Goal: Transaction & Acquisition: Book appointment/travel/reservation

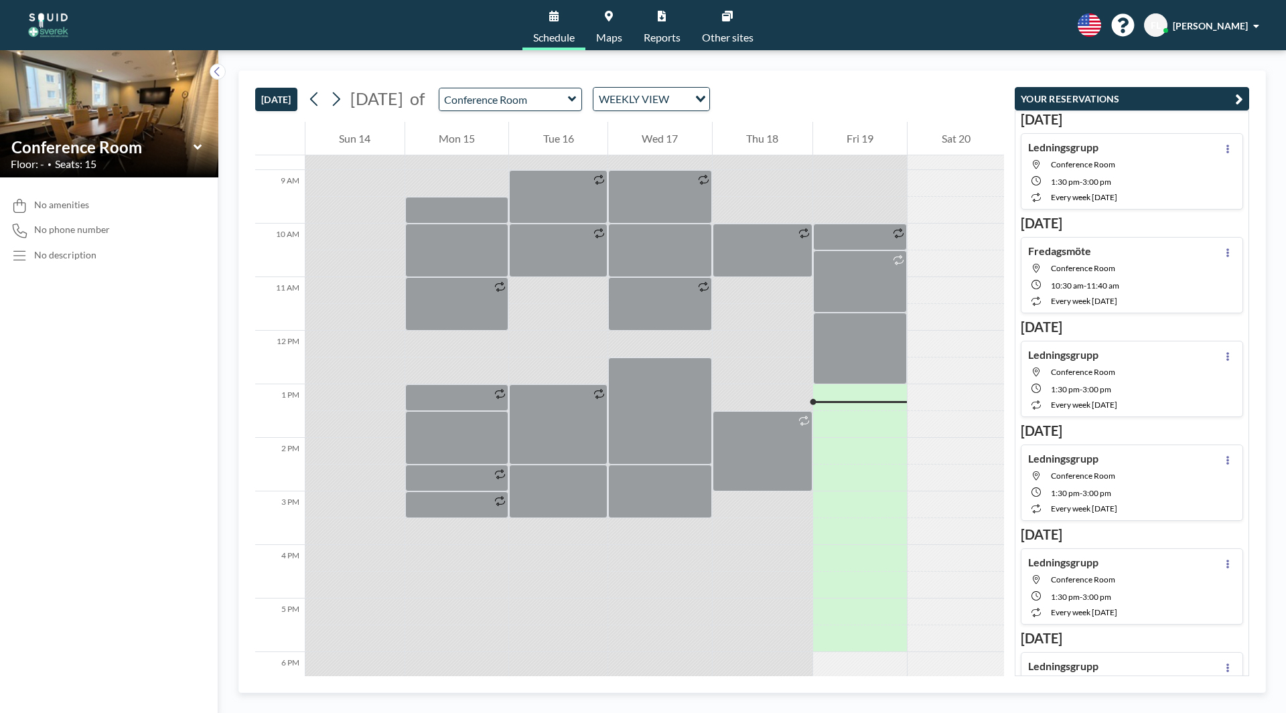
scroll to position [402, 0]
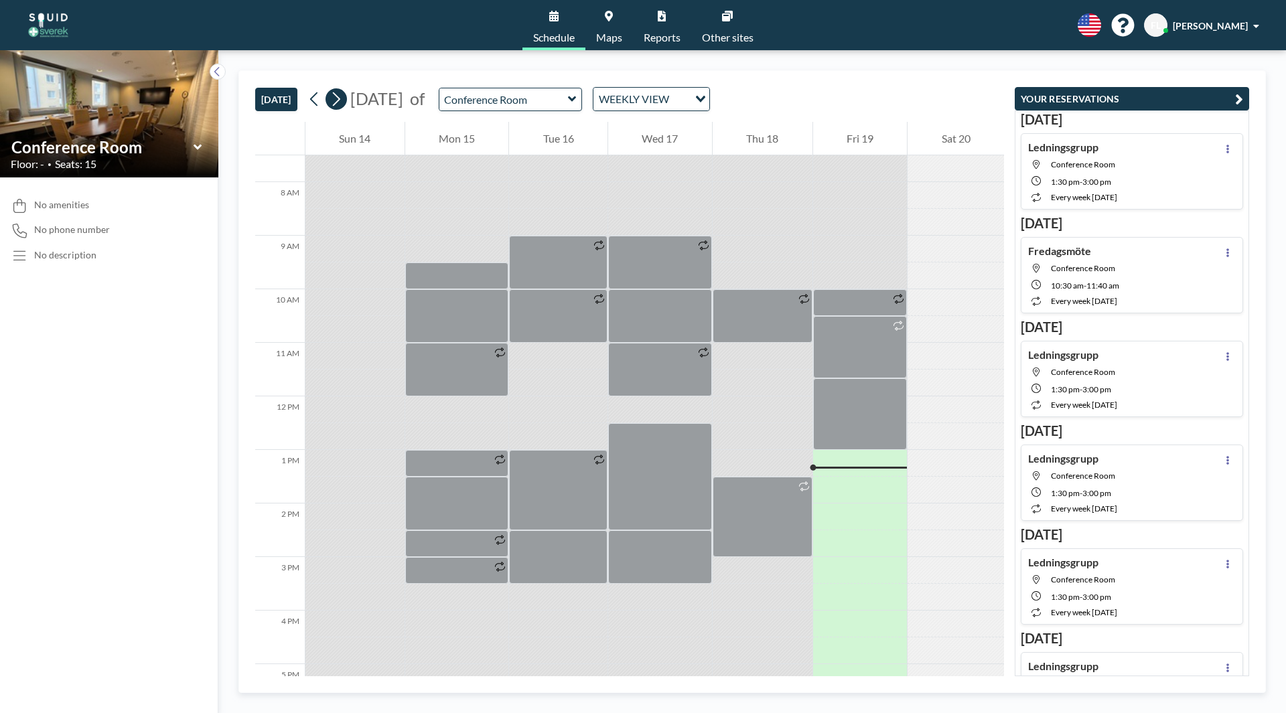
click at [338, 107] on icon at bounding box center [336, 99] width 13 height 20
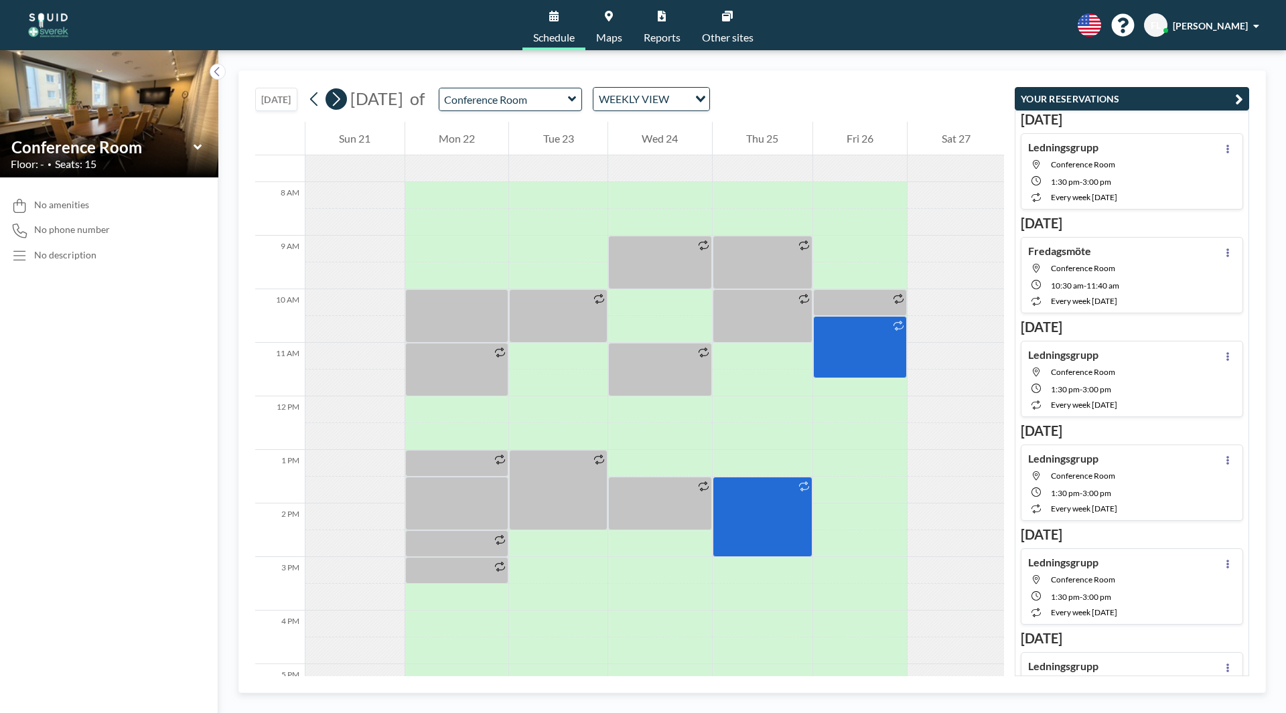
click at [342, 103] on icon at bounding box center [336, 99] width 13 height 20
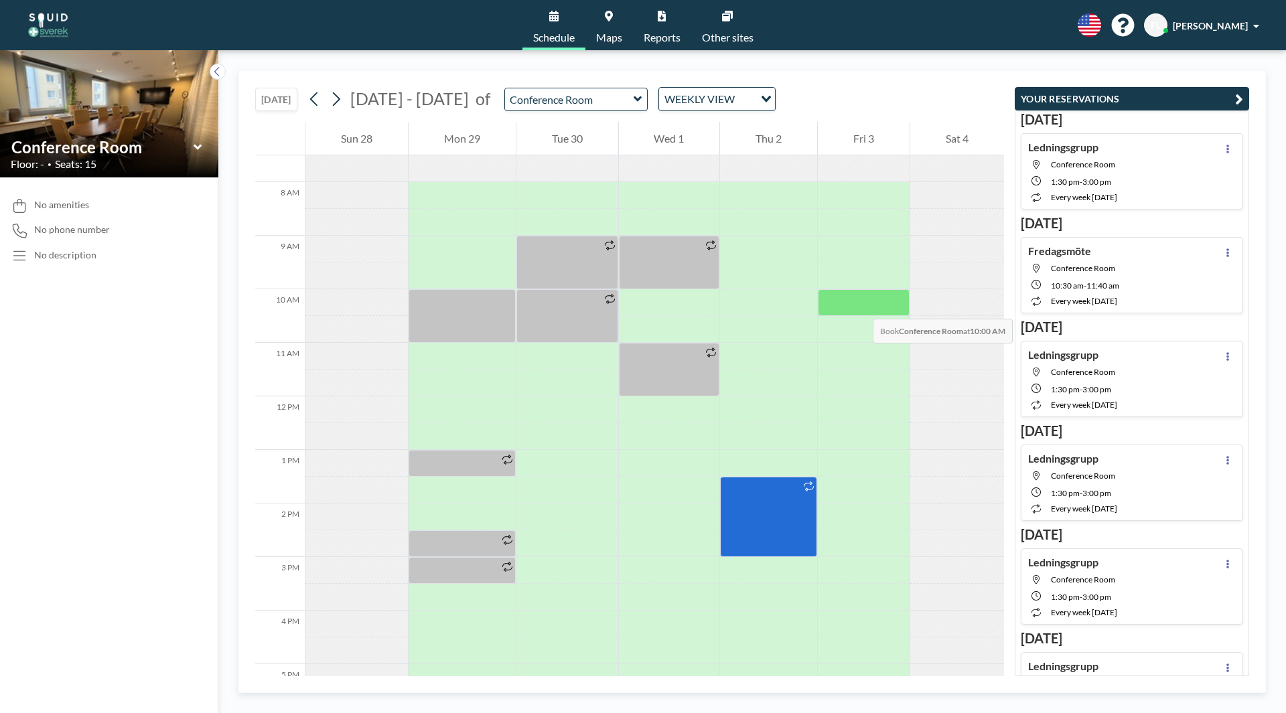
click at [860, 305] on div at bounding box center [864, 302] width 92 height 27
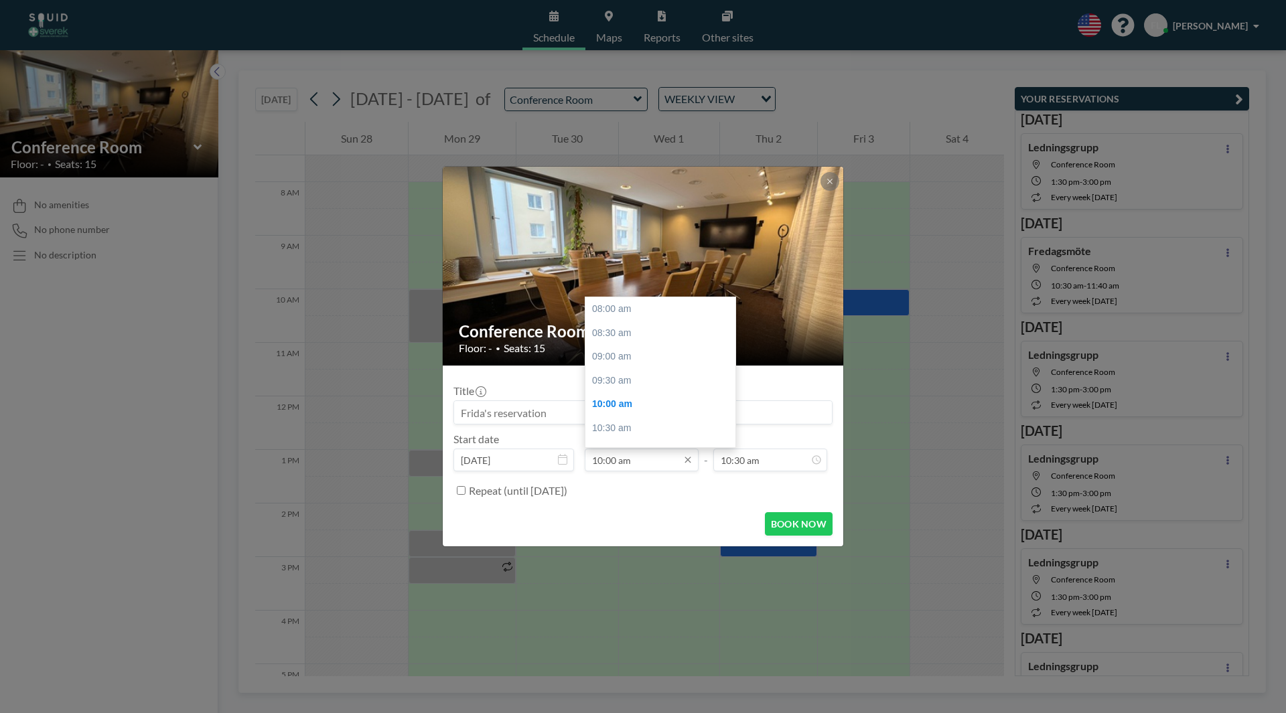
click at [664, 460] on input "10:00 am" at bounding box center [642, 460] width 114 height 23
click at [632, 330] on div "10:30 am" at bounding box center [664, 334] width 157 height 24
type input "10:30 am"
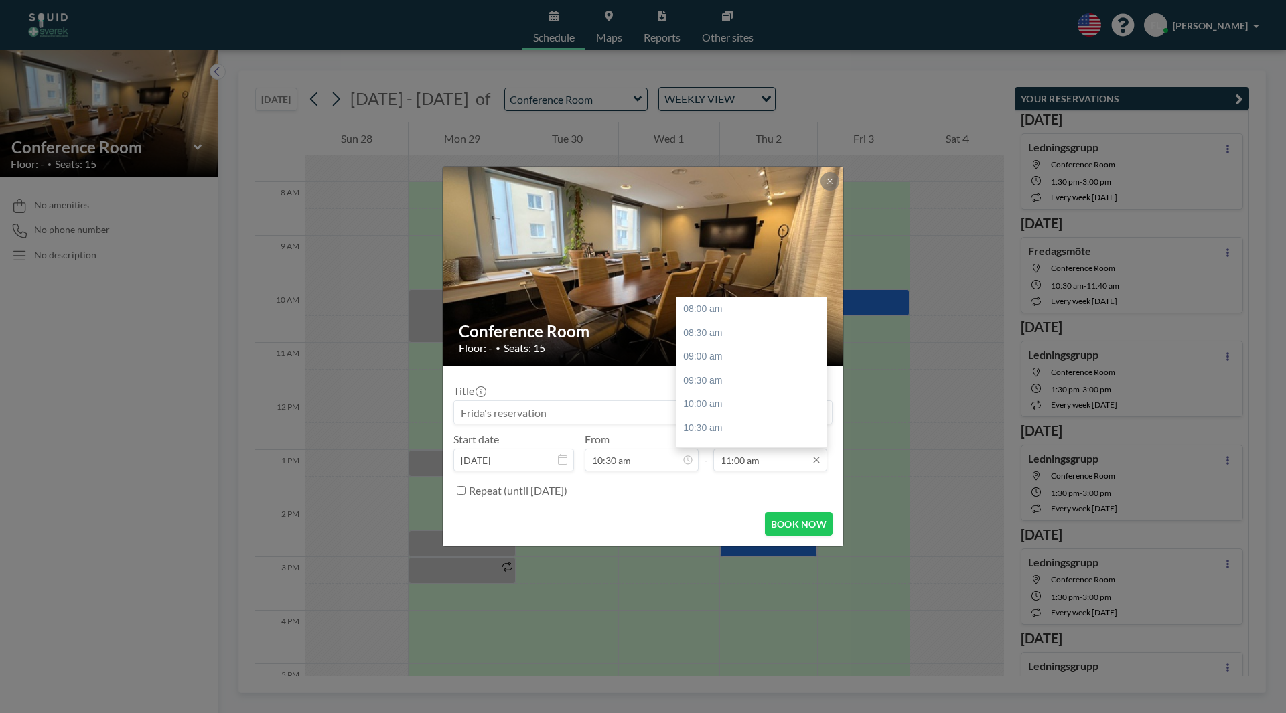
scroll to position [143, 0]
click at [748, 462] on input "11:00 am" at bounding box center [770, 460] width 114 height 23
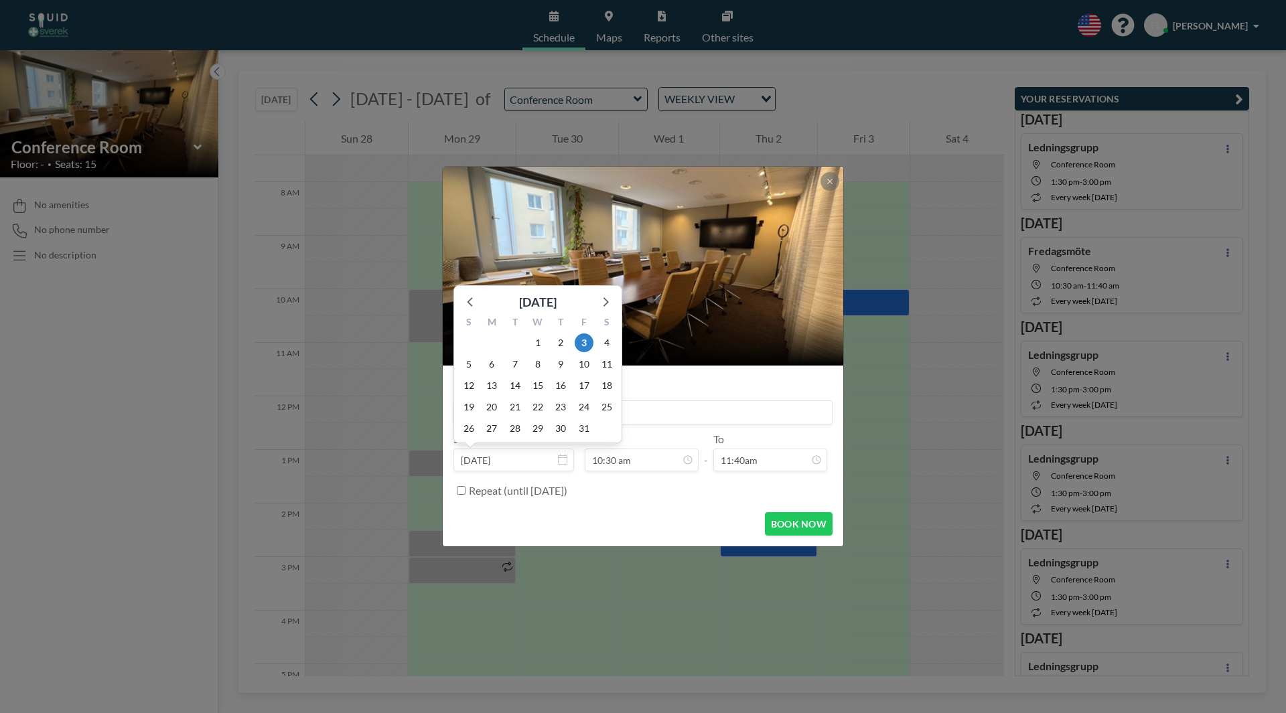
type input "11:00 am"
click at [682, 410] on input at bounding box center [643, 412] width 378 height 23
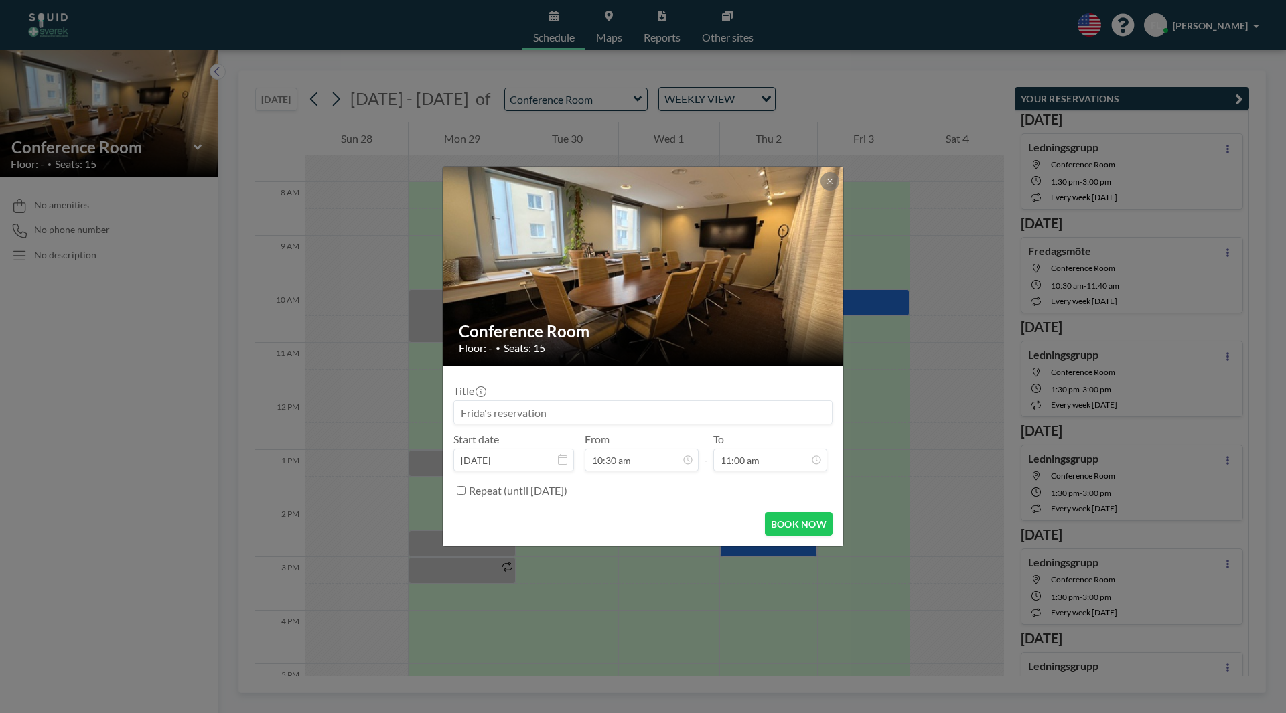
drag, startPoint x: 596, startPoint y: 411, endPoint x: 486, endPoint y: 412, distance: 109.9
click at [486, 412] on input at bounding box center [643, 412] width 378 height 23
type input "fREDAGSMÖTE"
drag, startPoint x: 561, startPoint y: 417, endPoint x: 400, endPoint y: 413, distance: 160.8
click at [404, 416] on div "Conference Room Floor: - • Seats: 15 Title fREDAGSMÖTE Start date [DATE] From 1…" at bounding box center [643, 356] width 1286 height 713
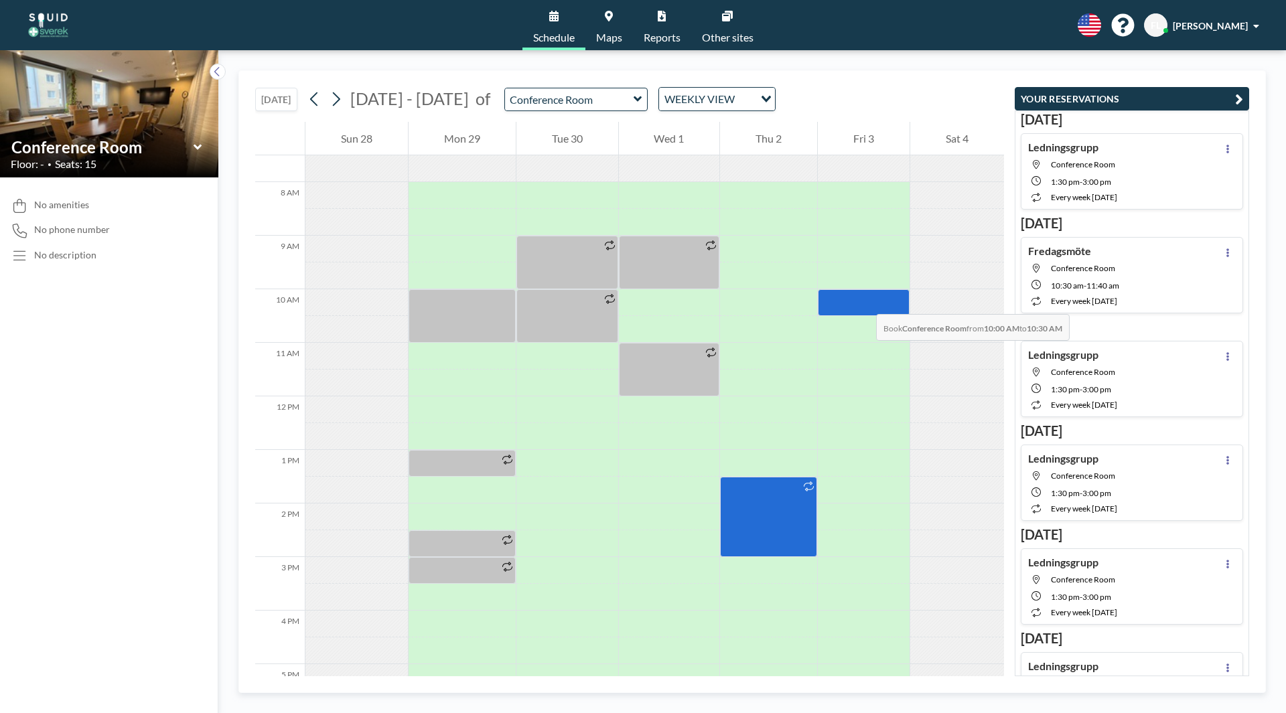
click at [863, 301] on div at bounding box center [864, 302] width 92 height 27
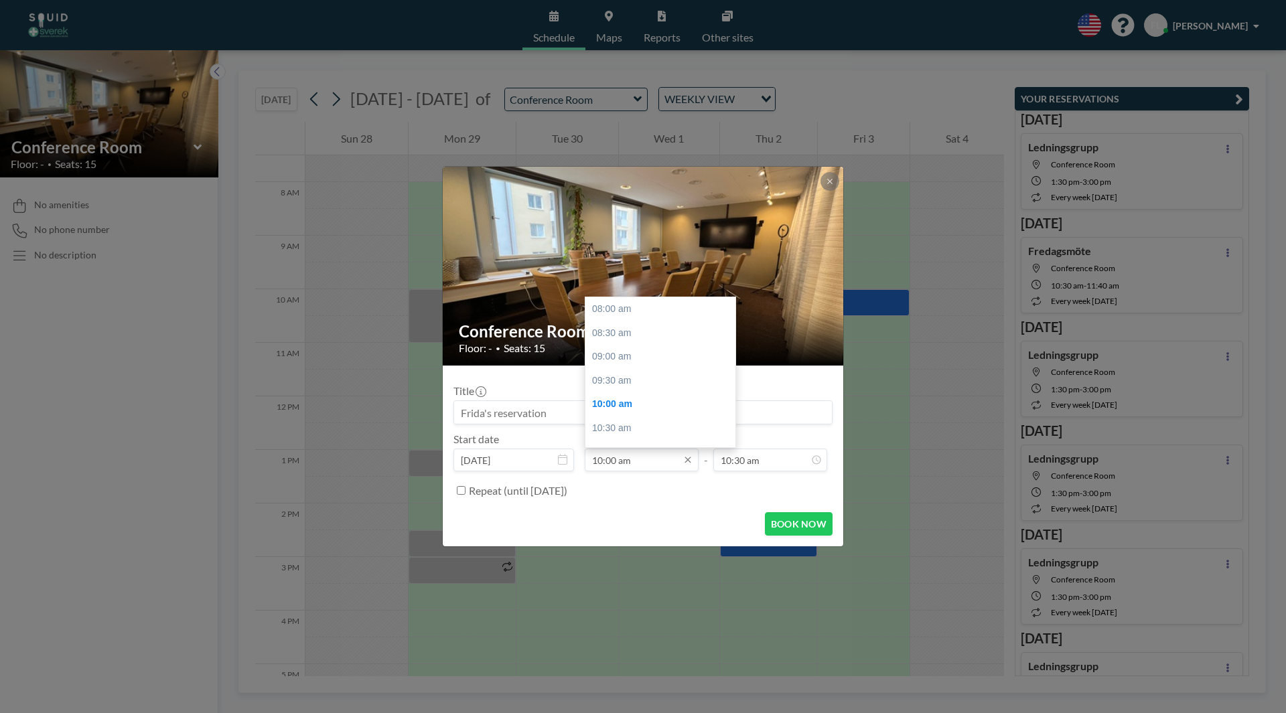
scroll to position [95, 0]
click at [646, 462] on input "10:00 am" at bounding box center [642, 460] width 114 height 23
click at [632, 334] on div "10:30 am" at bounding box center [664, 334] width 157 height 24
type input "10:30 am"
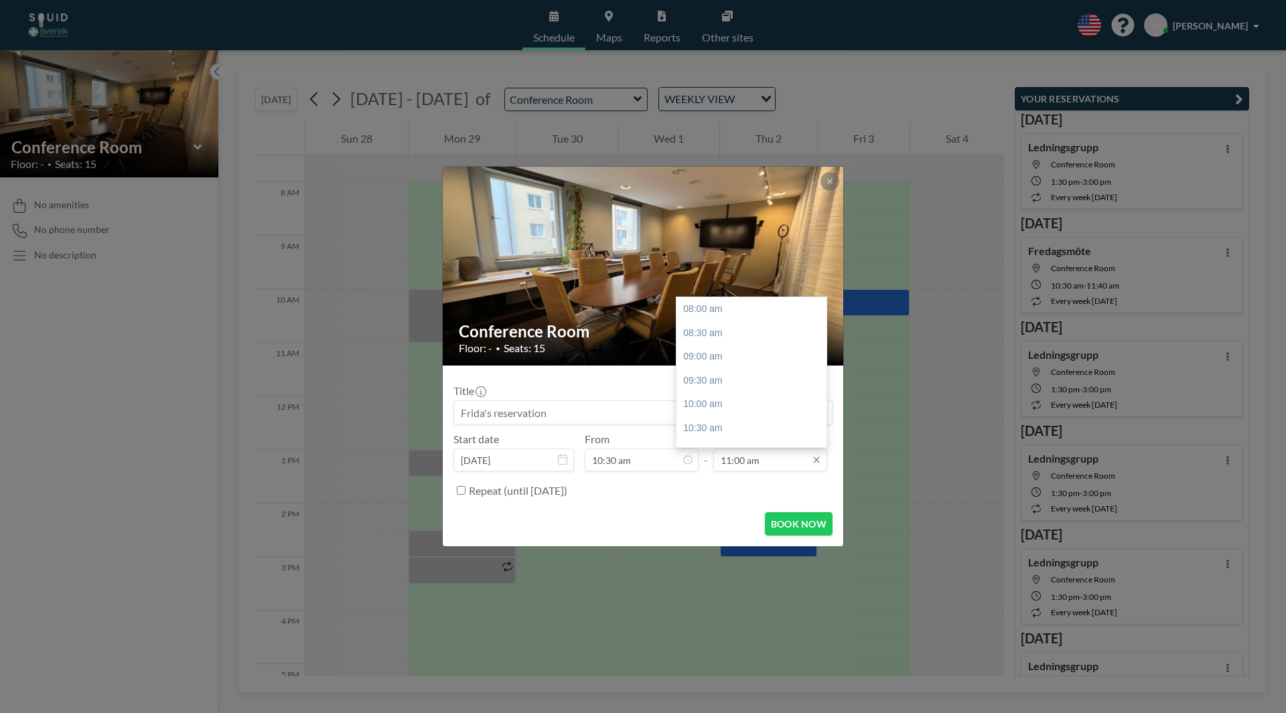
scroll to position [143, 0]
click at [747, 462] on input "11:00 am" at bounding box center [770, 460] width 114 height 23
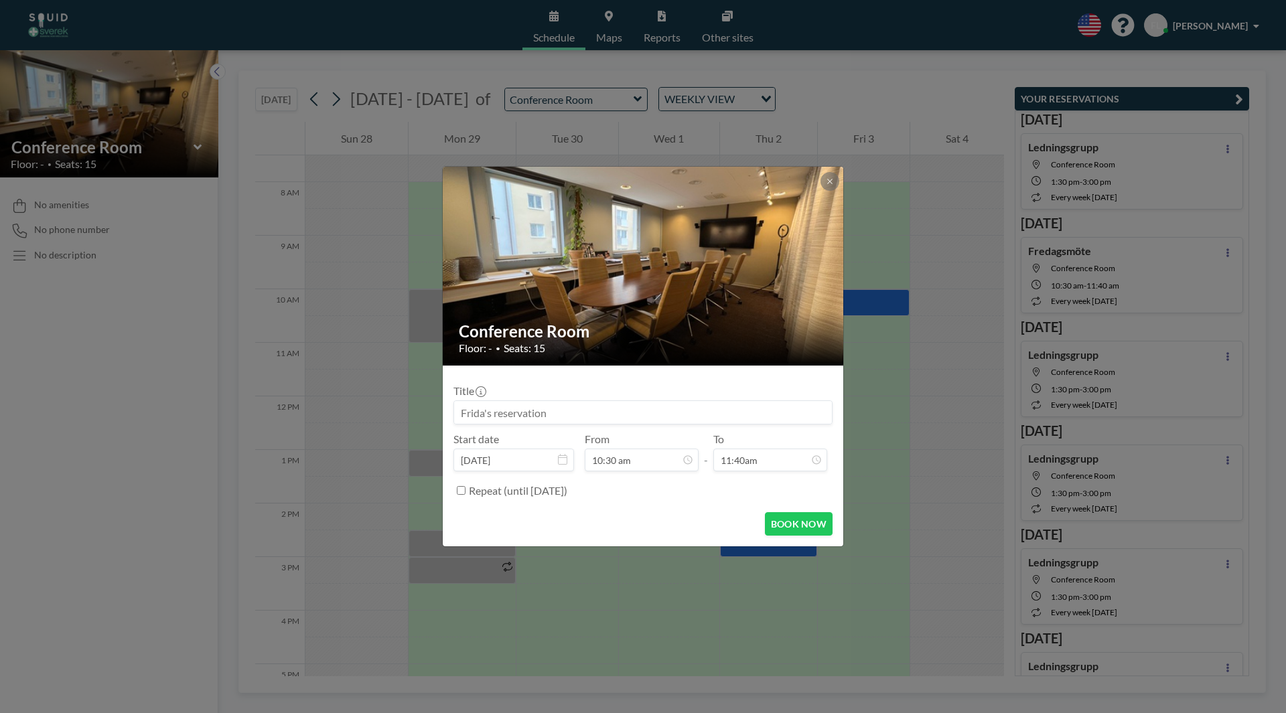
type input "11:00 am"
click at [461, 492] on input "Repeat (until [DATE])" at bounding box center [461, 490] width 9 height 9
checkbox input "true"
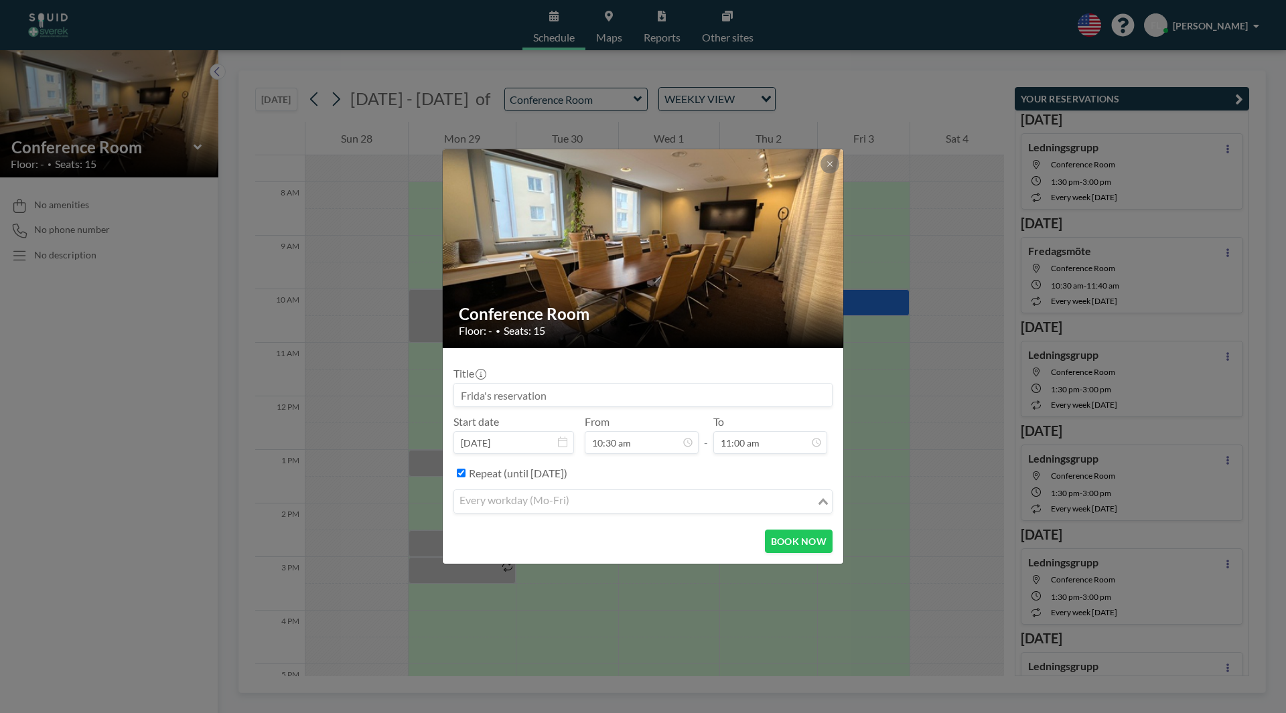
click at [598, 503] on input "Search for option" at bounding box center [636, 501] width 360 height 17
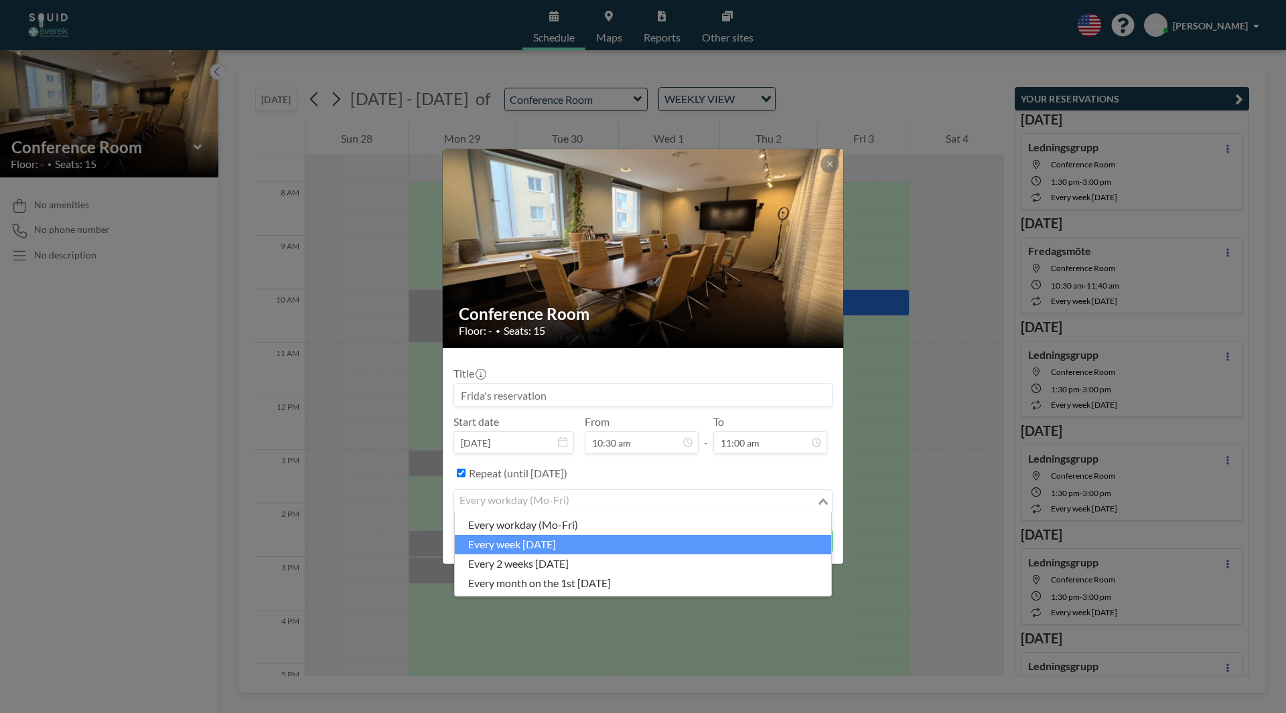
click at [567, 547] on li "every week [DATE]" at bounding box center [643, 544] width 377 height 19
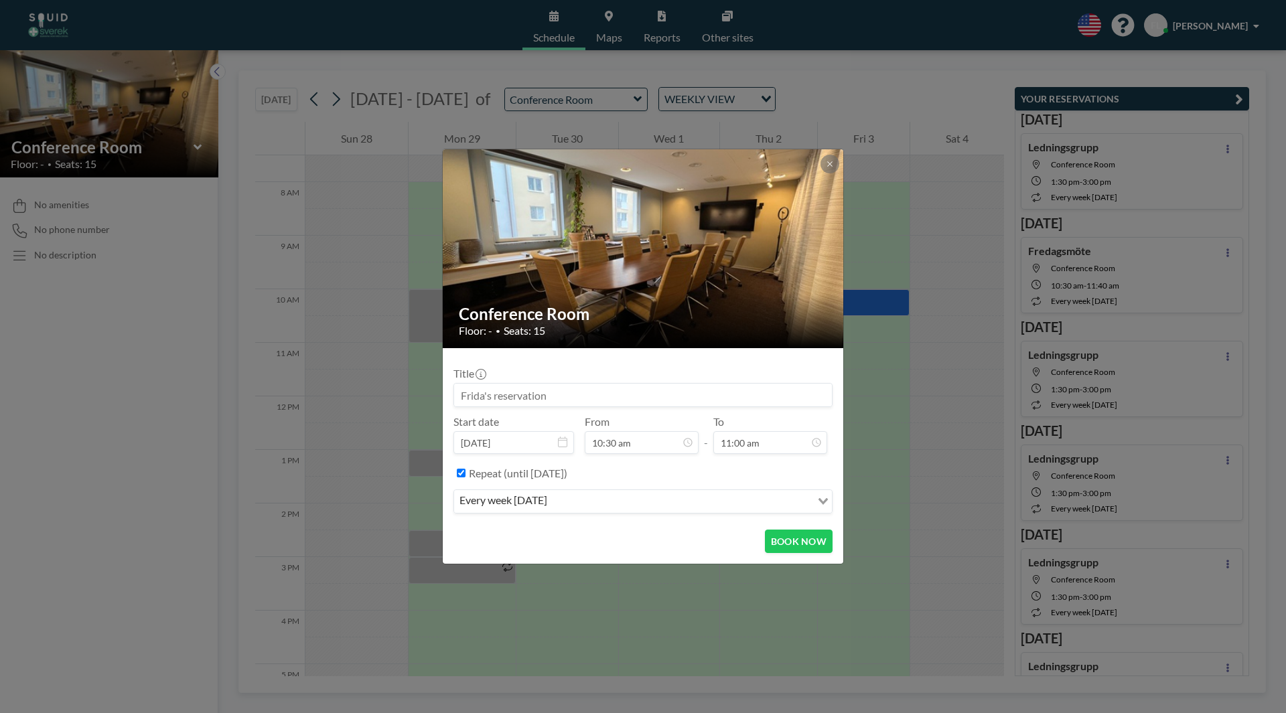
click at [657, 394] on input at bounding box center [643, 395] width 378 height 23
type input "f"
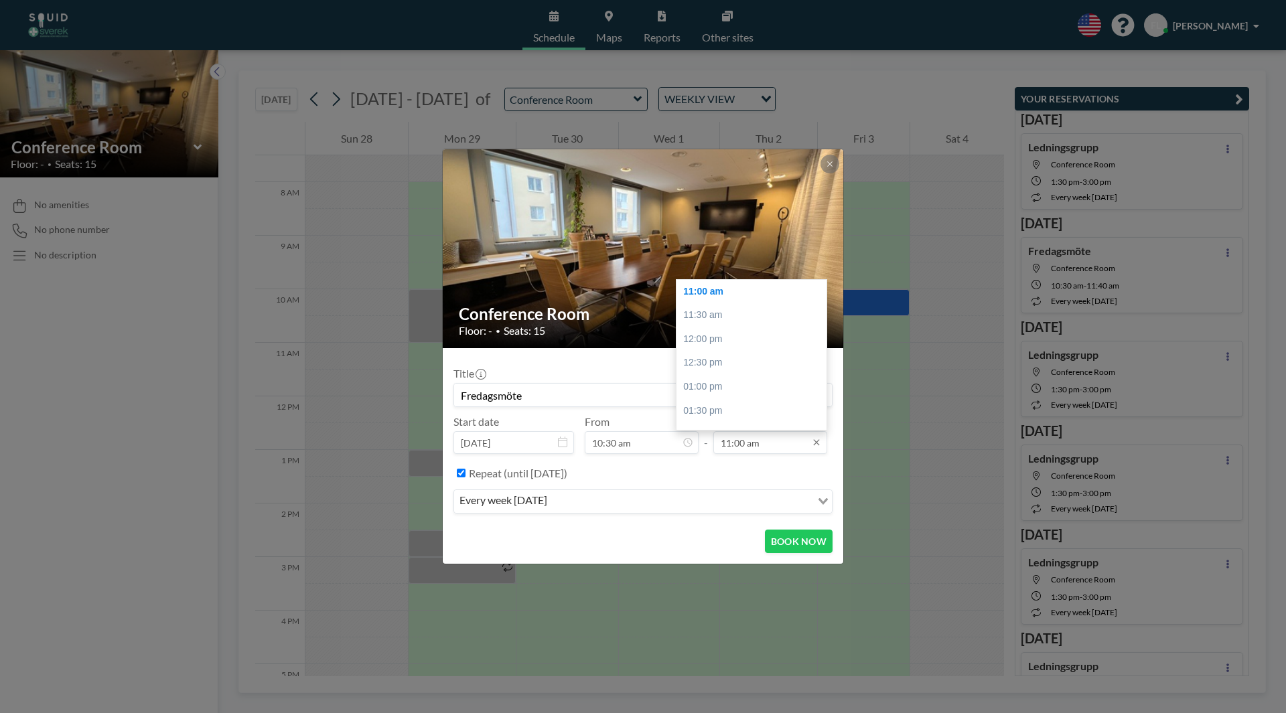
type input "Fredagsmöte"
click at [742, 445] on input "11:00 am" at bounding box center [770, 442] width 114 height 23
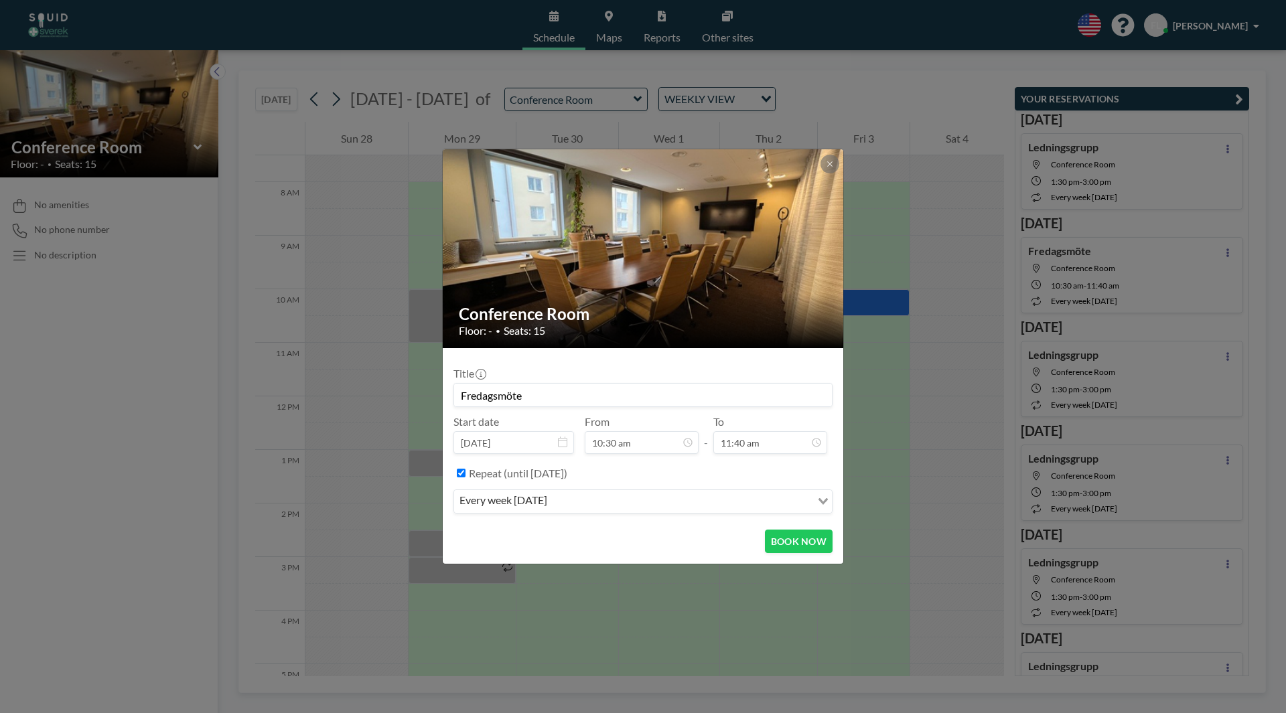
type input "11:40 am"
click at [688, 472] on div "Repeat (until [DATE])" at bounding box center [651, 473] width 364 height 22
click at [803, 546] on button "BOOK NOW" at bounding box center [799, 541] width 68 height 23
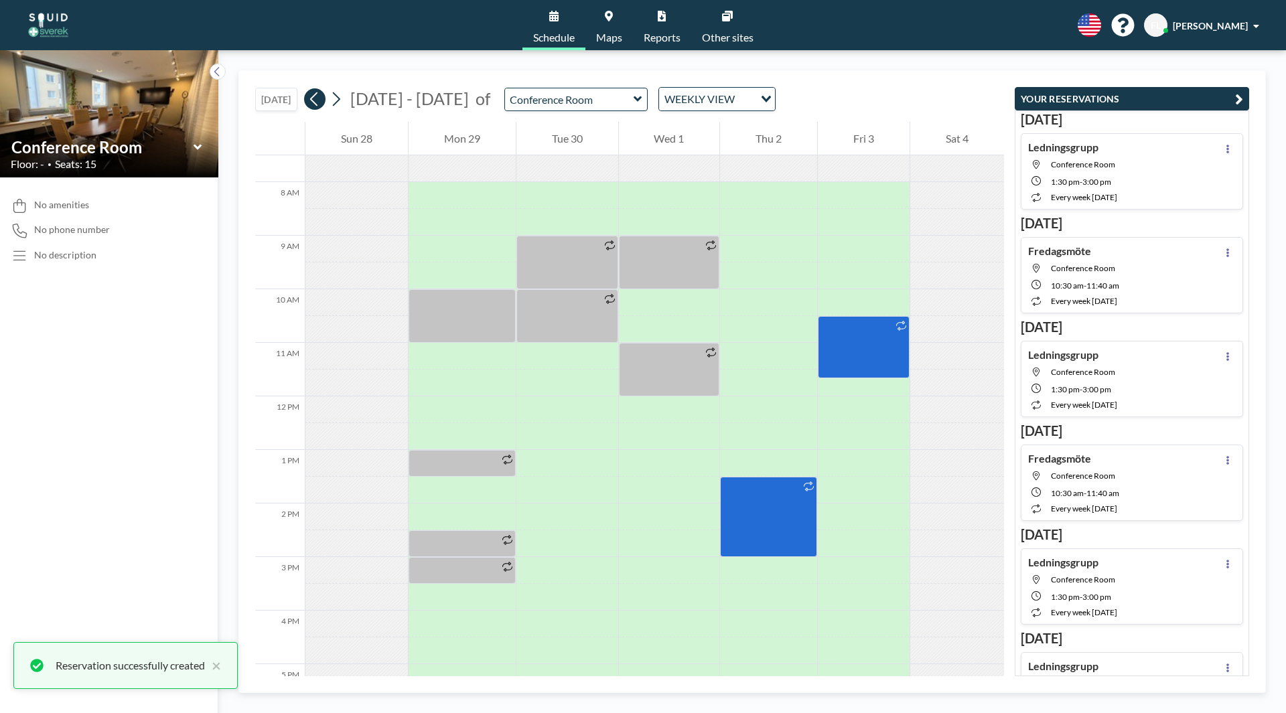
click at [316, 98] on icon at bounding box center [314, 99] width 13 height 20
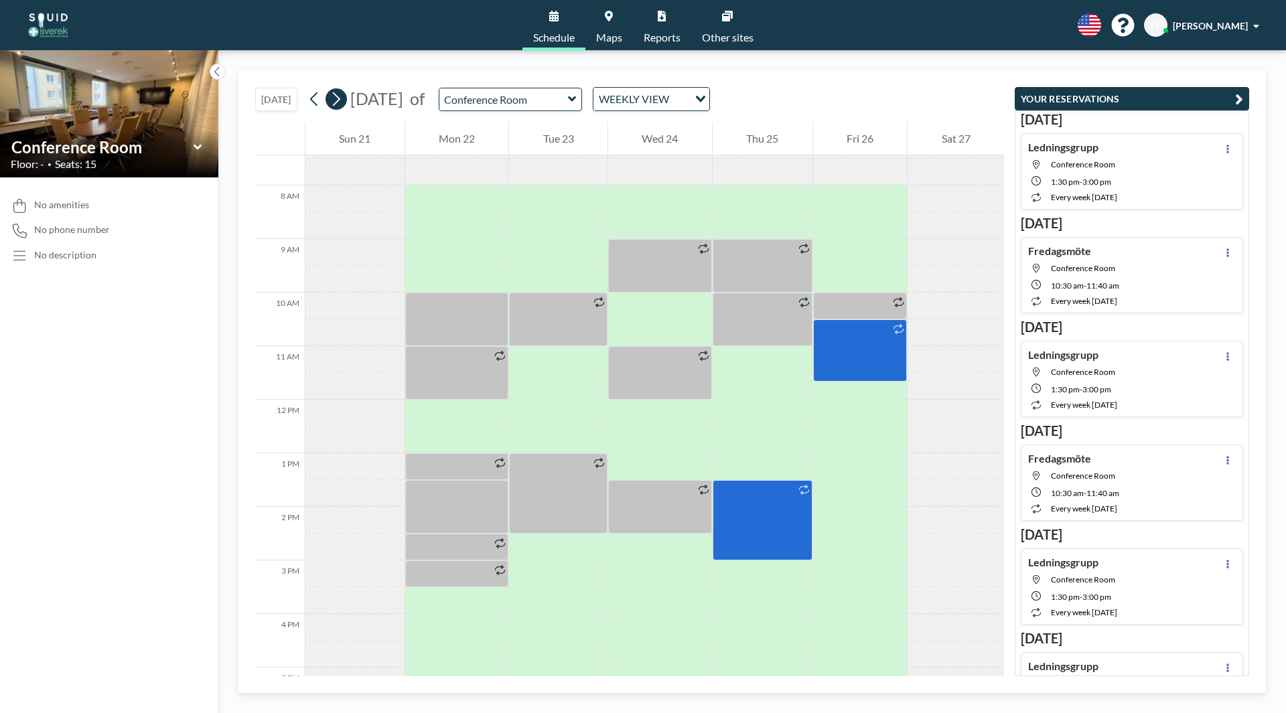
scroll to position [402, 0]
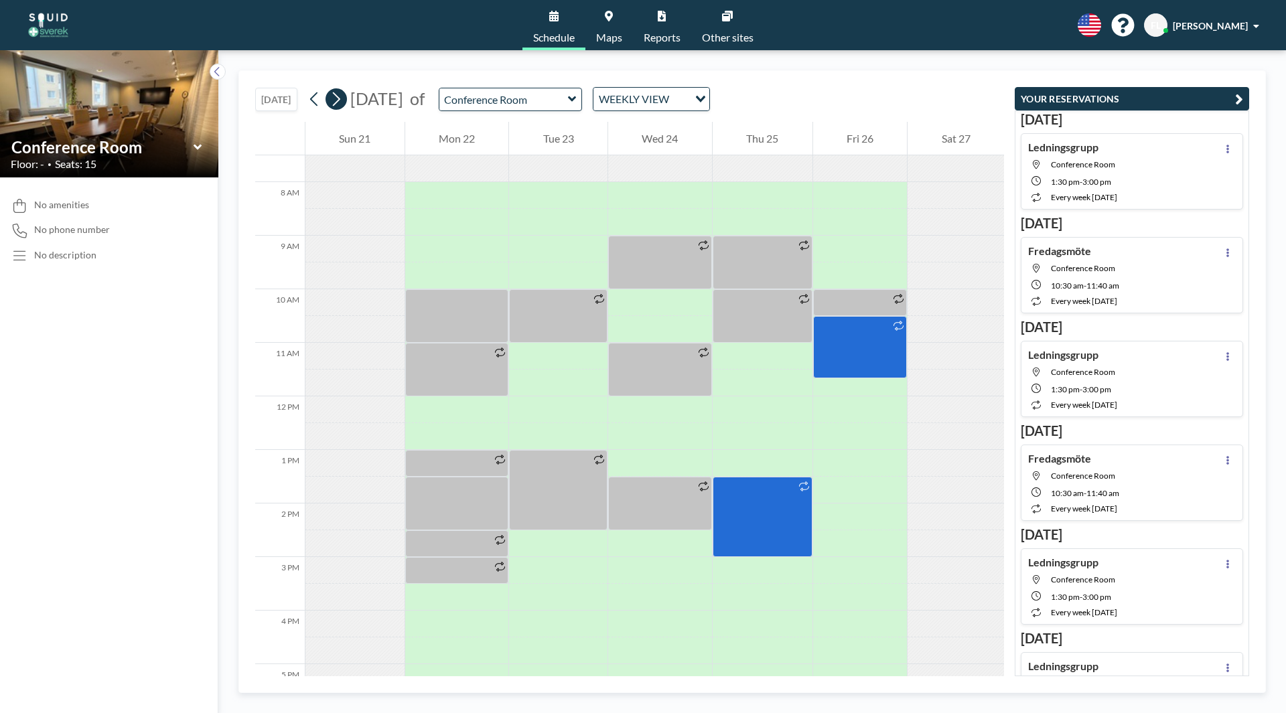
click at [340, 97] on icon at bounding box center [336, 99] width 7 height 14
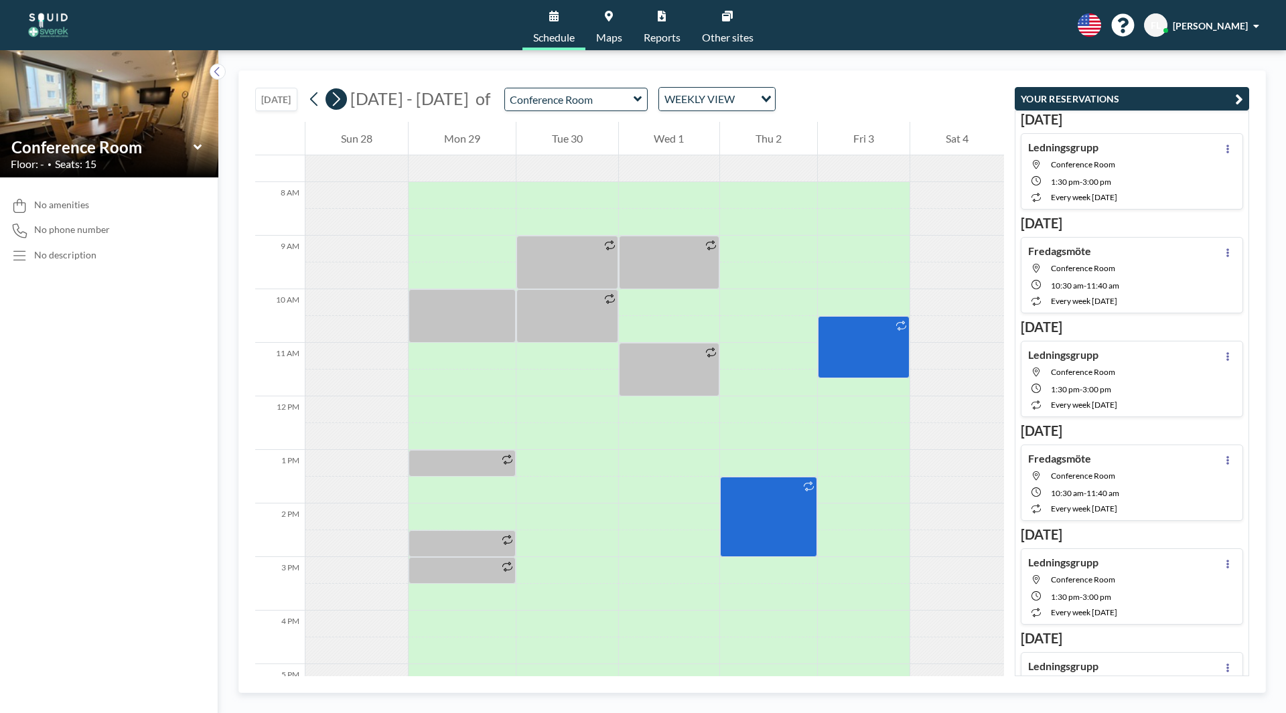
click at [342, 97] on icon at bounding box center [336, 99] width 13 height 20
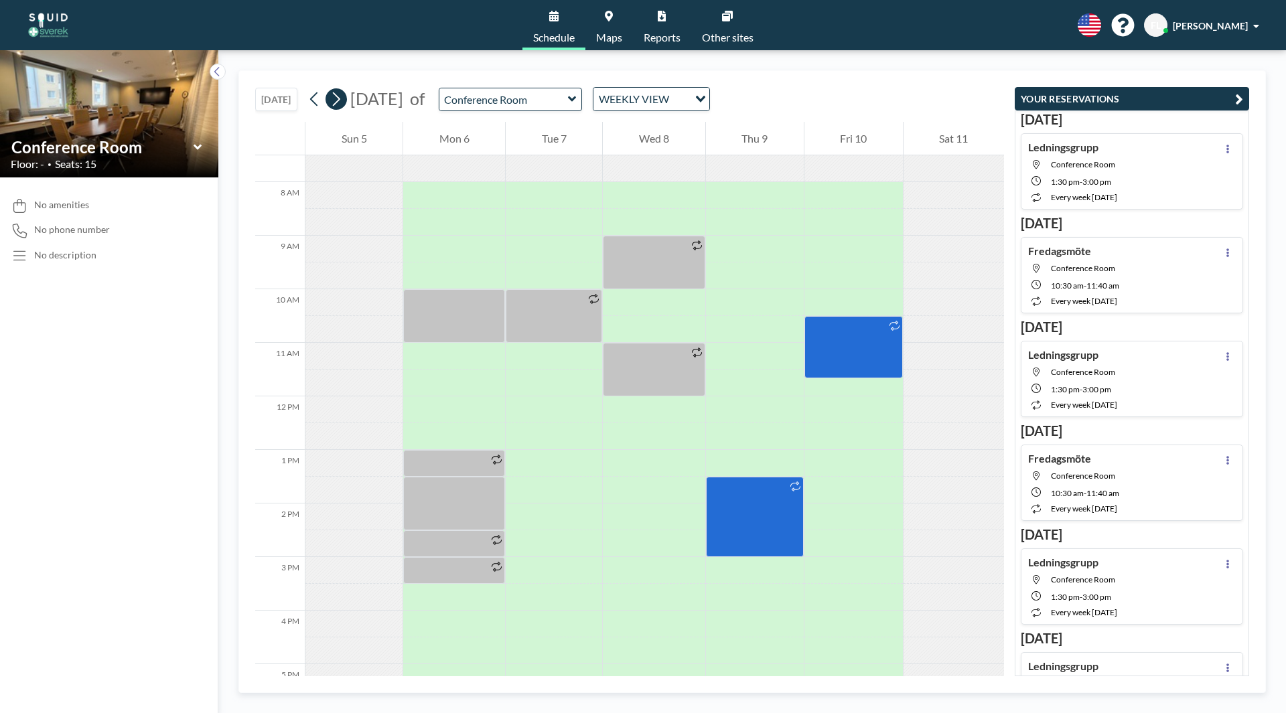
click at [342, 97] on icon at bounding box center [336, 99] width 13 height 20
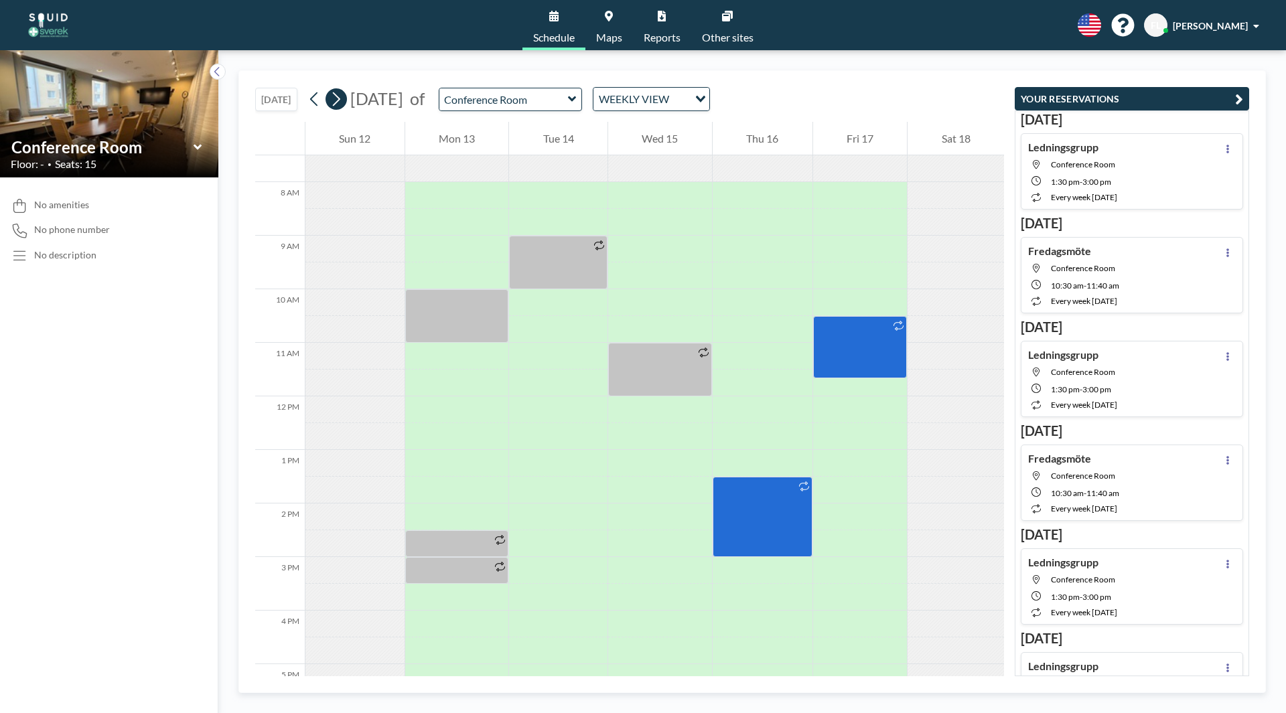
click at [342, 97] on icon at bounding box center [336, 99] width 13 height 20
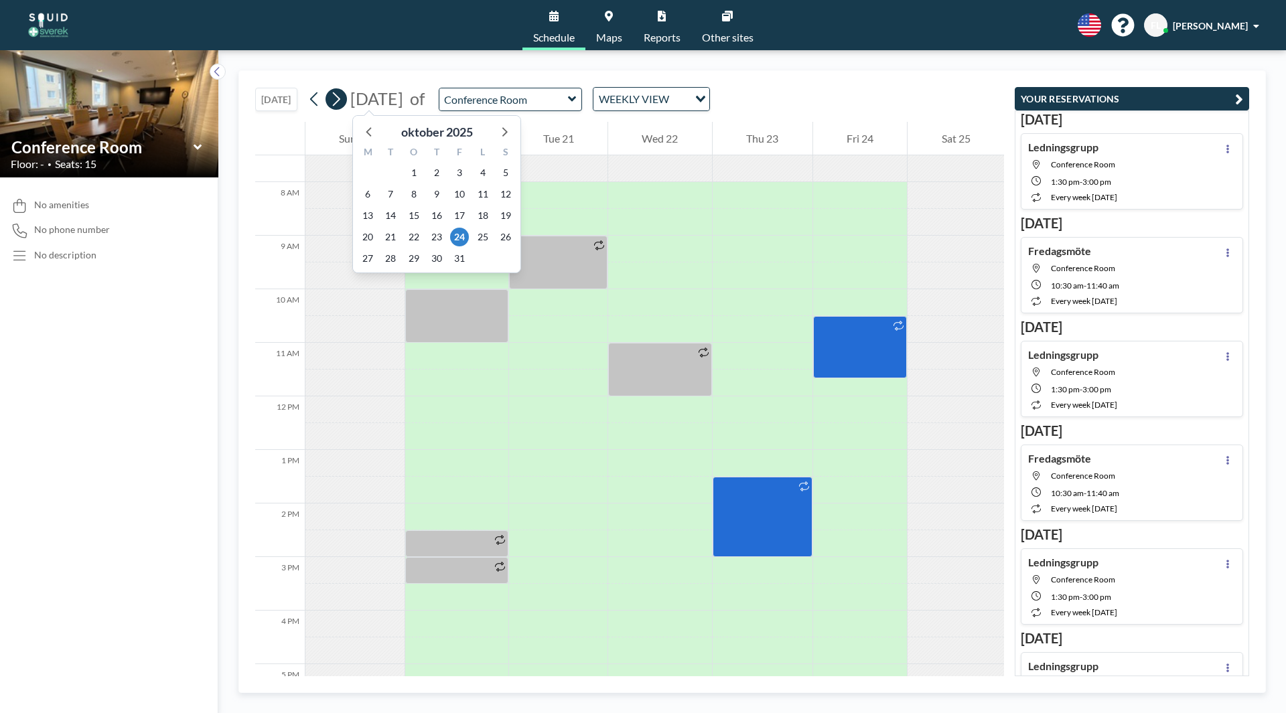
click at [345, 103] on button at bounding box center [336, 98] width 21 height 21
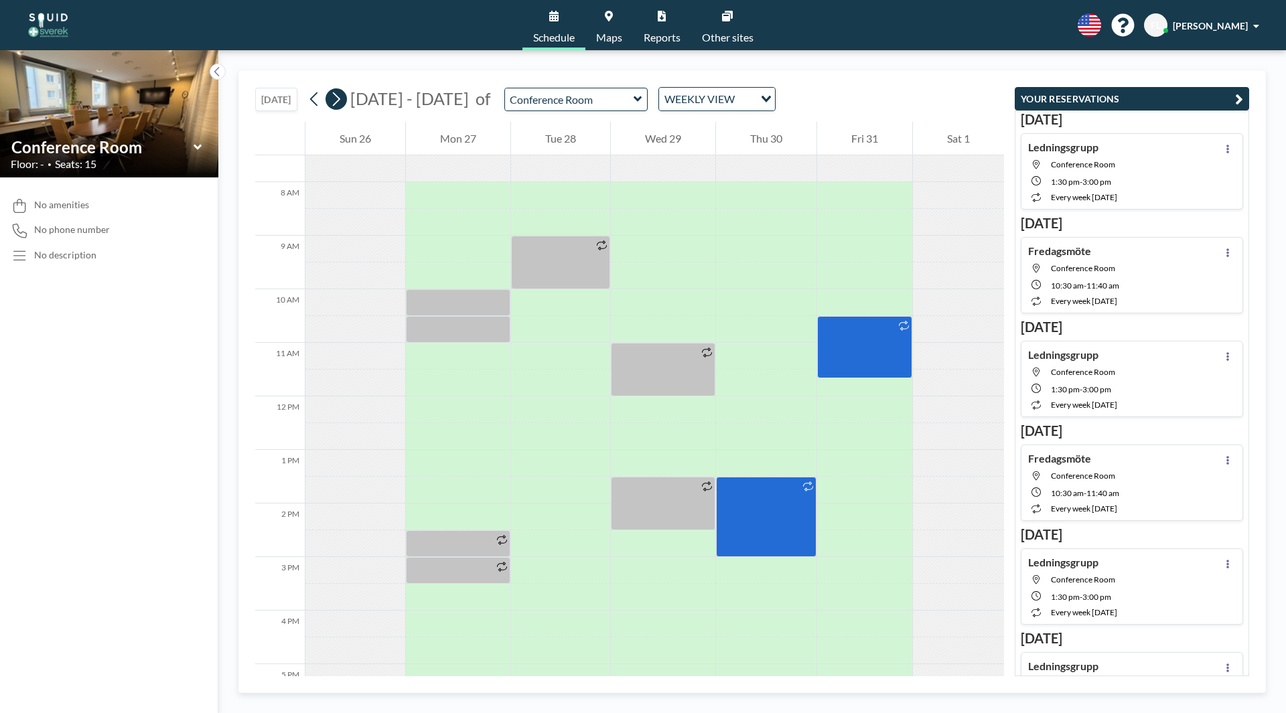
click at [345, 103] on button at bounding box center [336, 98] width 21 height 21
